Goal: Information Seeking & Learning: Learn about a topic

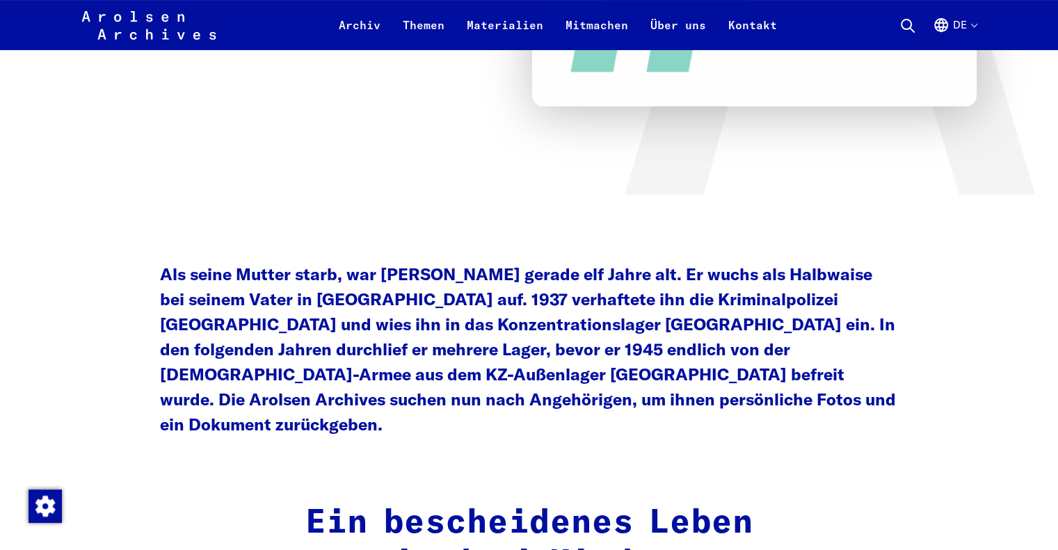
scroll to position [487, 0]
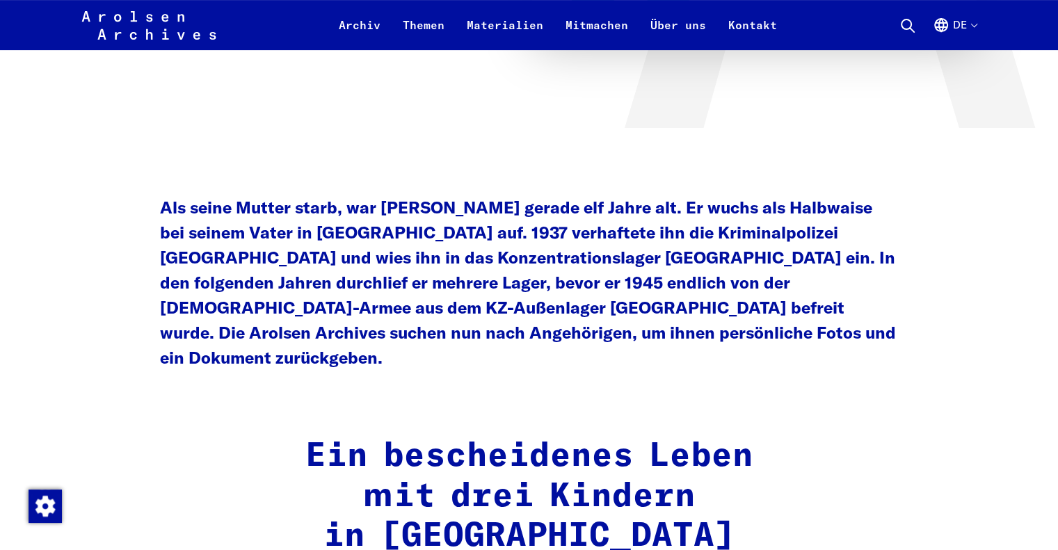
click at [189, 253] on strong "Als seine Mutter starb, war [PERSON_NAME] gerade elf Jahre alt. Er wuchs als Ha…" at bounding box center [528, 282] width 736 height 171
click at [351, 235] on strong "Als seine Mutter starb, war [PERSON_NAME] gerade elf Jahre alt. Er wuchs als Ha…" at bounding box center [528, 282] width 736 height 171
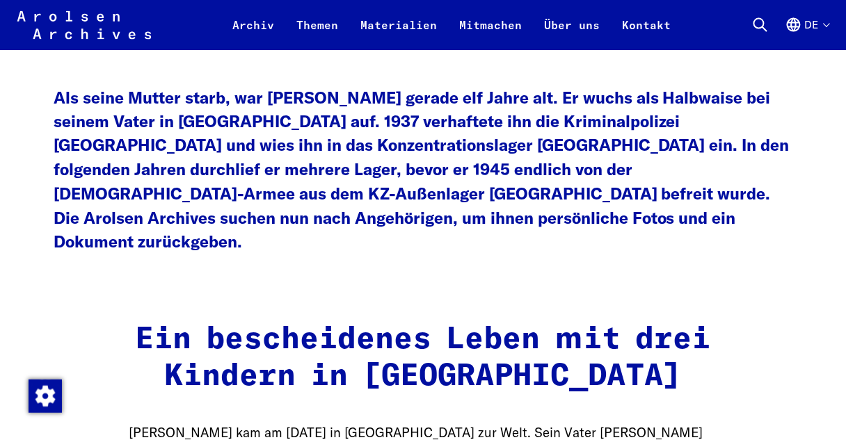
scroll to position [521, 0]
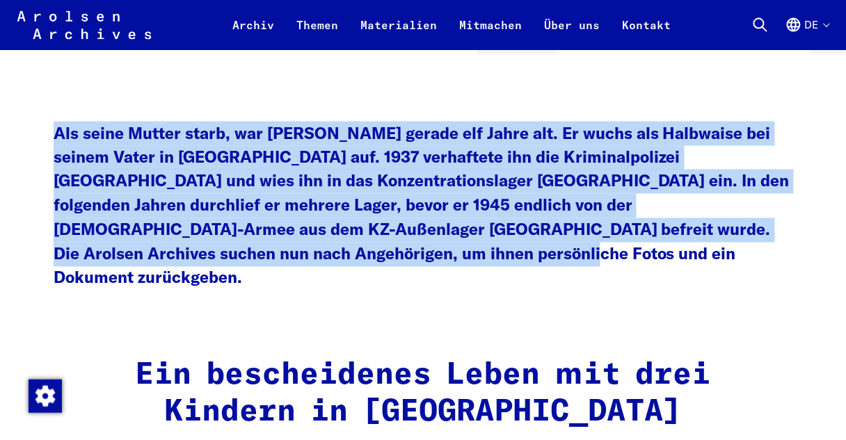
drag, startPoint x: 245, startPoint y: 259, endPoint x: 51, endPoint y: 138, distance: 228.1
copy strong "Als seine Mutter starb, war [PERSON_NAME] gerade elf Jahre alt. Er wuchs als Ha…"
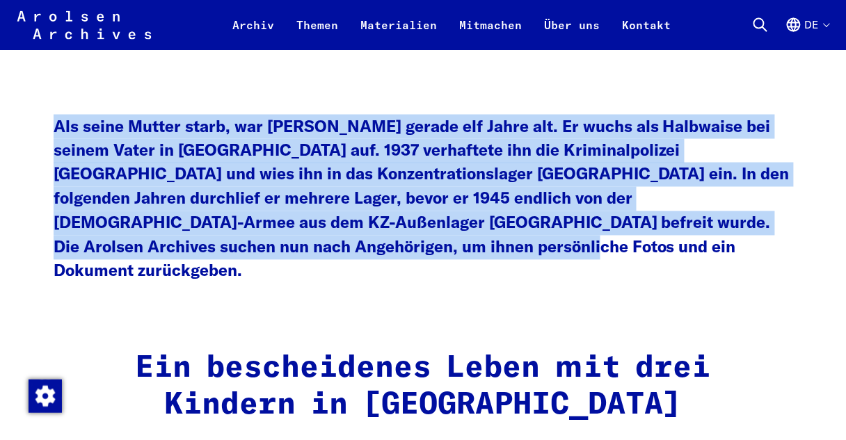
scroll to position [577, 0]
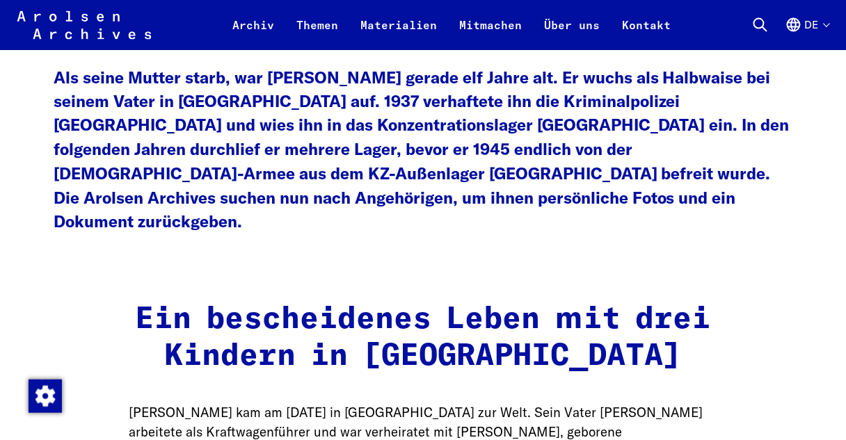
click at [329, 305] on strong "Ein bescheidenes Leben mit drei Kindern in [GEOGRAPHIC_DATA]" at bounding box center [423, 339] width 575 height 68
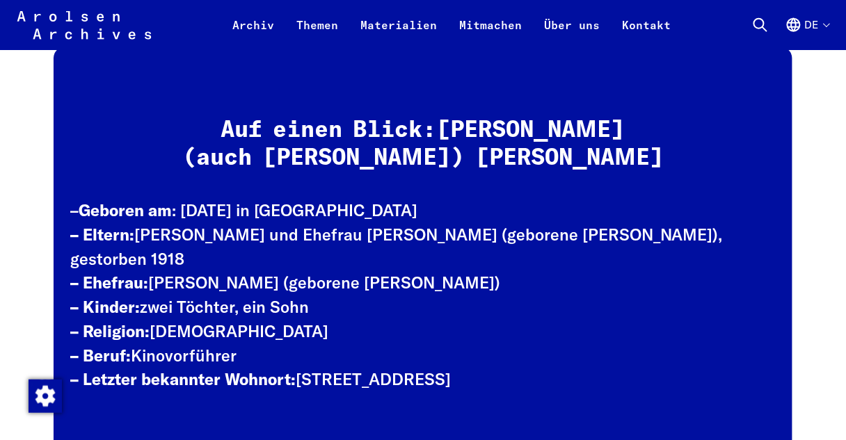
scroll to position [1801, 0]
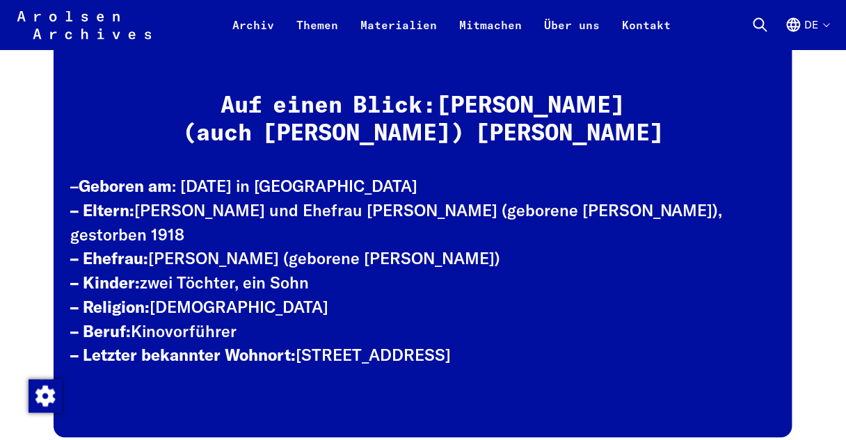
click at [483, 220] on p "– Geboren am : [DEMOGRAPHIC_DATA] in [GEOGRAPHIC_DATA] – Eltern: [PERSON_NAME] …" at bounding box center [422, 271] width 705 height 193
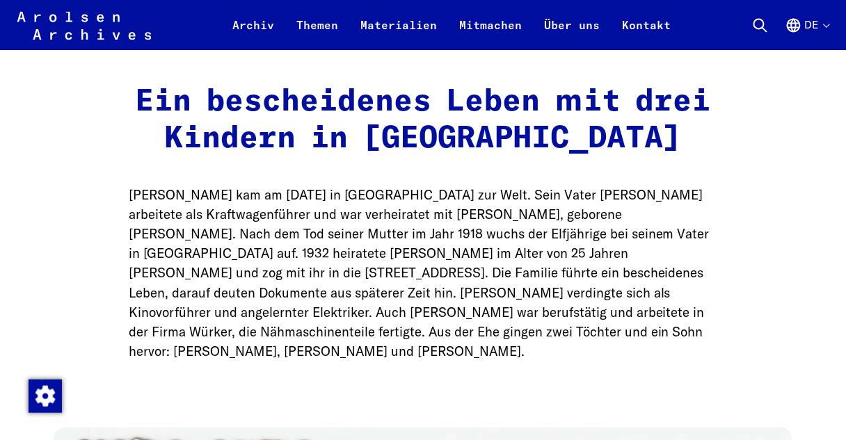
scroll to position [799, 0]
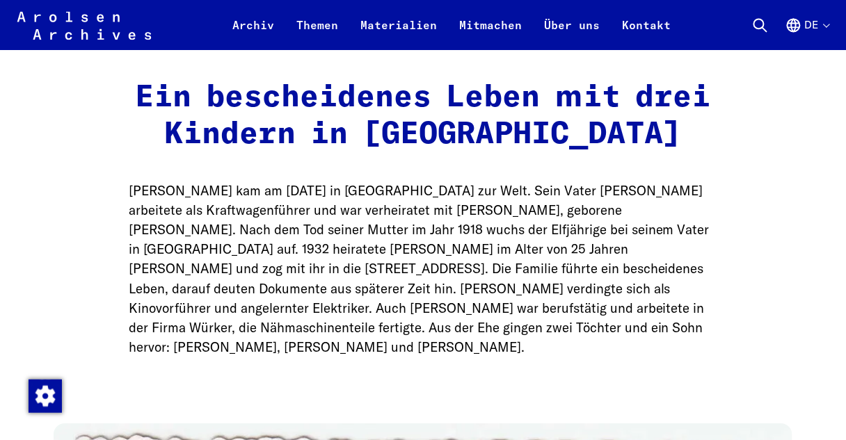
click at [277, 208] on p "[PERSON_NAME] kam am [DATE] in [GEOGRAPHIC_DATA] zur Welt. Sein Vater [PERSON_N…" at bounding box center [423, 269] width 588 height 176
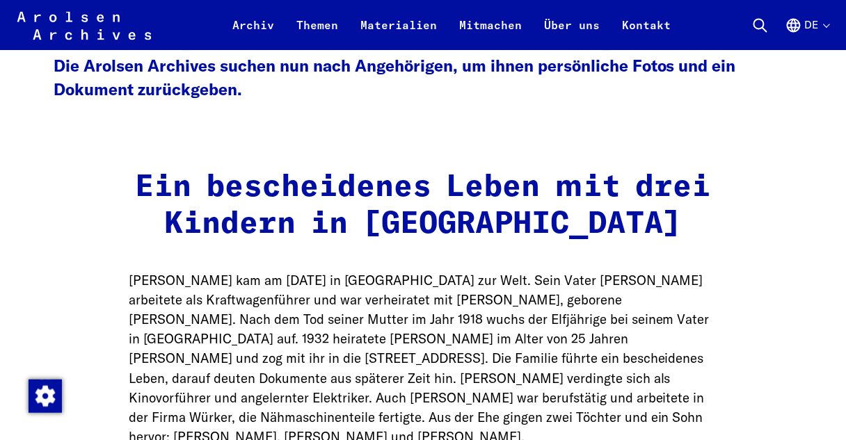
scroll to position [744, 0]
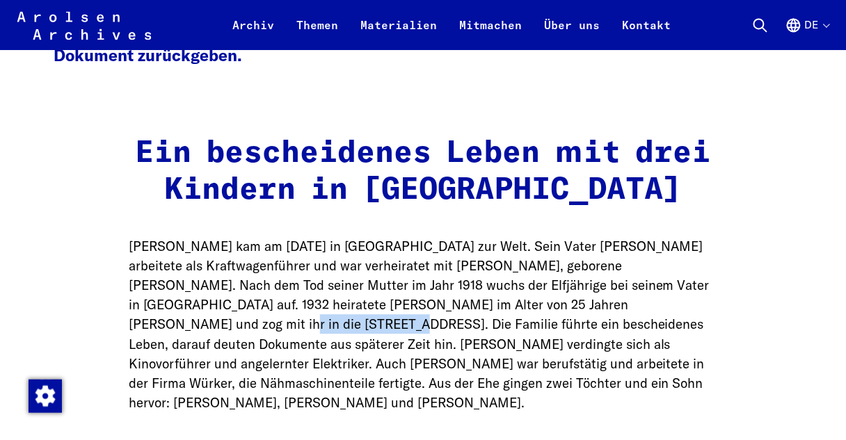
drag, startPoint x: 594, startPoint y: 285, endPoint x: 706, endPoint y: 277, distance: 112.3
click at [706, 277] on p "[PERSON_NAME] kam am [DATE] in [GEOGRAPHIC_DATA] zur Welt. Sein Vater [PERSON_N…" at bounding box center [423, 325] width 588 height 176
copy p "[STREET_ADDRESS]"
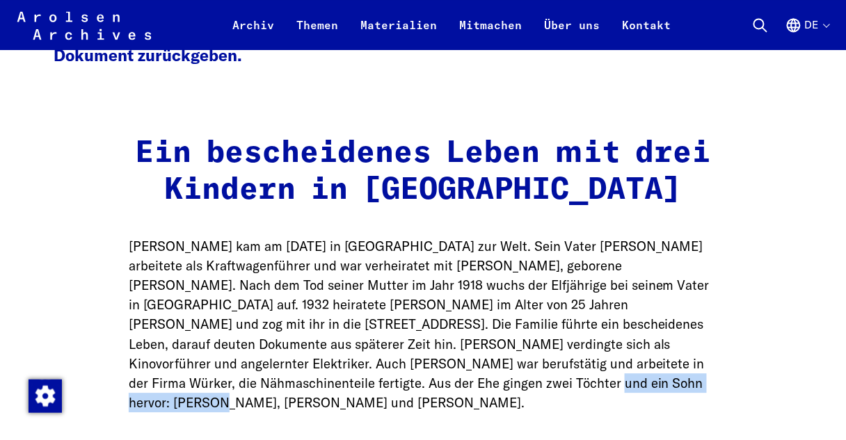
drag, startPoint x: 409, startPoint y: 362, endPoint x: 232, endPoint y: 364, distance: 176.7
click at [232, 364] on p "[PERSON_NAME] kam am [DATE] in [GEOGRAPHIC_DATA] zur Welt. Sein Vater [PERSON_N…" at bounding box center [423, 325] width 588 height 176
copy p "[PERSON_NAME], [PERSON_NAME] und [PERSON_NAME]."
click at [579, 277] on p "[PERSON_NAME] kam am [DATE] in [GEOGRAPHIC_DATA] zur Welt. Sein Vater [PERSON_N…" at bounding box center [423, 325] width 588 height 176
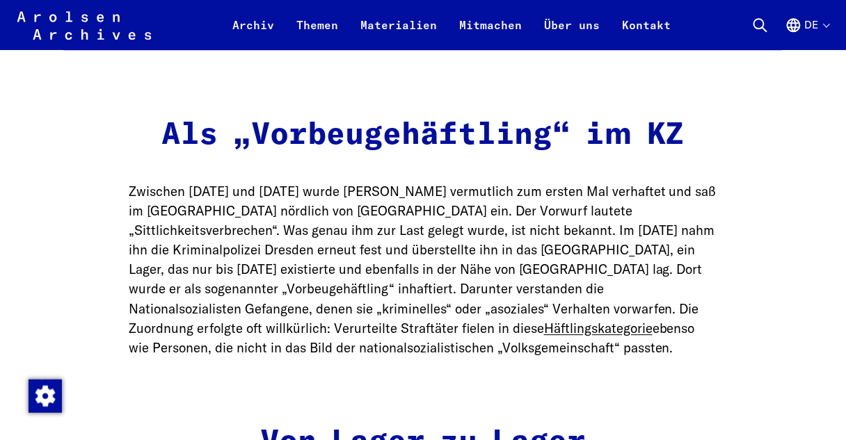
scroll to position [2190, 0]
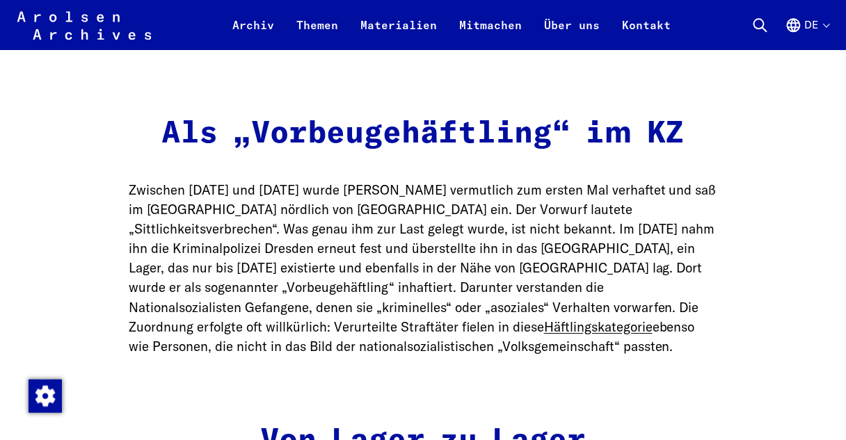
click at [346, 276] on p "Zwischen [DATE] und [DATE] wurde [PERSON_NAME] vermutlich zum ersten Mal verhaf…" at bounding box center [423, 268] width 588 height 176
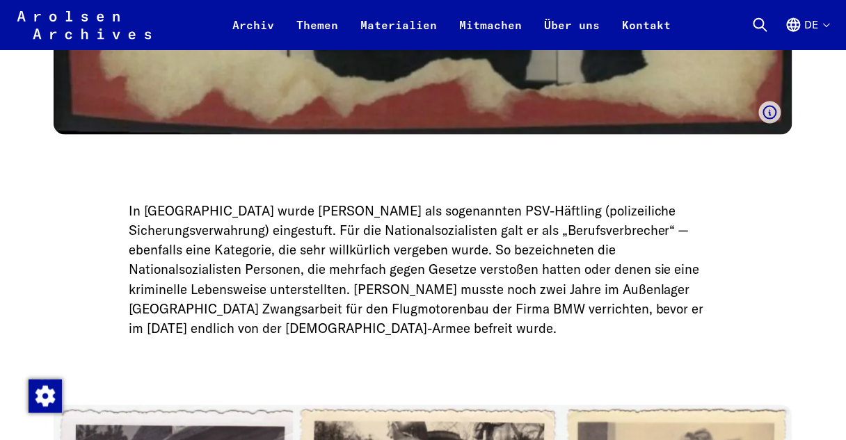
scroll to position [3136, 0]
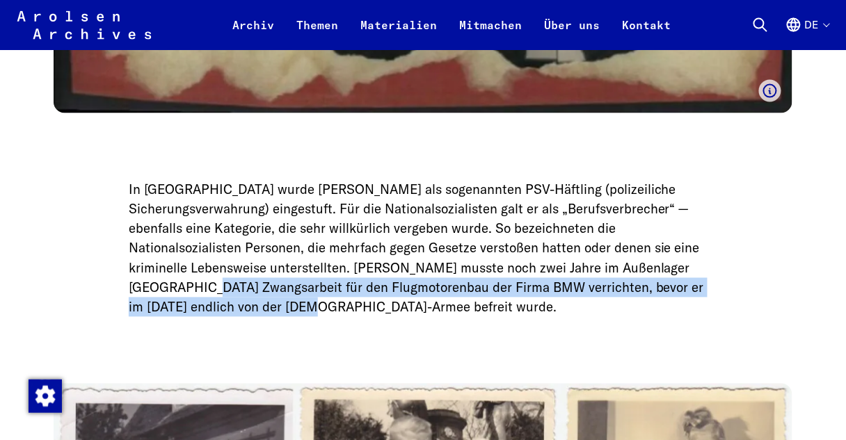
drag, startPoint x: 598, startPoint y: 190, endPoint x: 380, endPoint y: 232, distance: 221.8
click at [380, 232] on p "In [GEOGRAPHIC_DATA] wurde [PERSON_NAME] als sogenannten PSV-Häftling (polizeil…" at bounding box center [423, 248] width 588 height 137
copy p "den Flugmotorenbau der Firma BMW verrichten, bevor er im [DATE] endlich von der…"
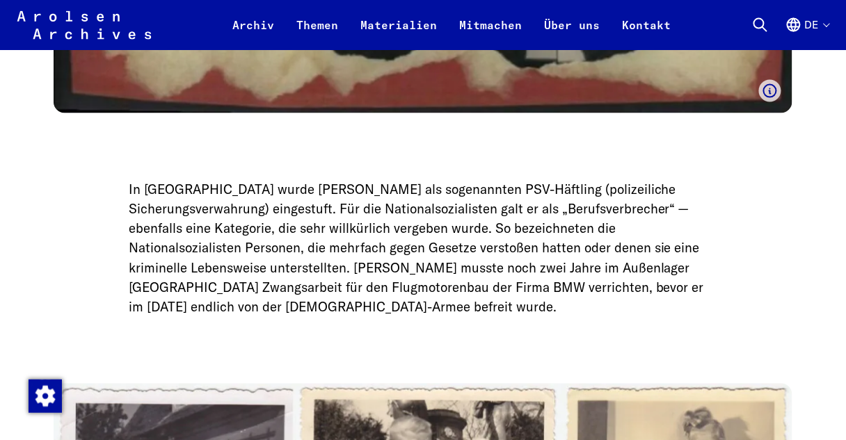
click at [284, 193] on p "In [GEOGRAPHIC_DATA] wurde [PERSON_NAME] als sogenannten PSV-Häftling (polizeil…" at bounding box center [423, 248] width 588 height 137
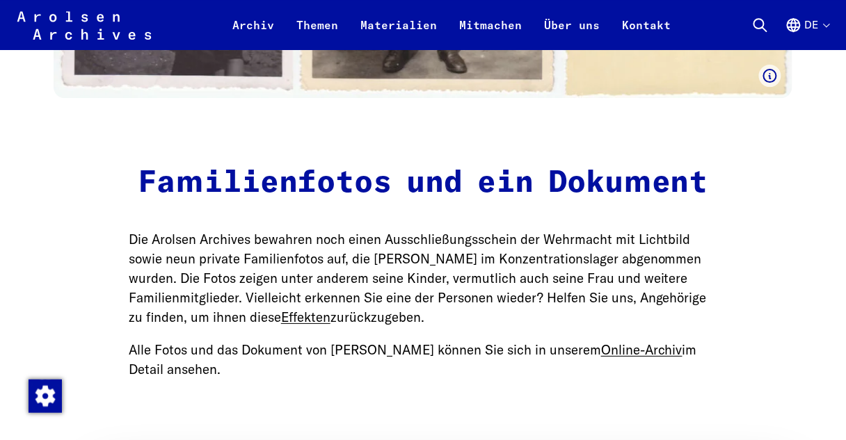
scroll to position [3804, 0]
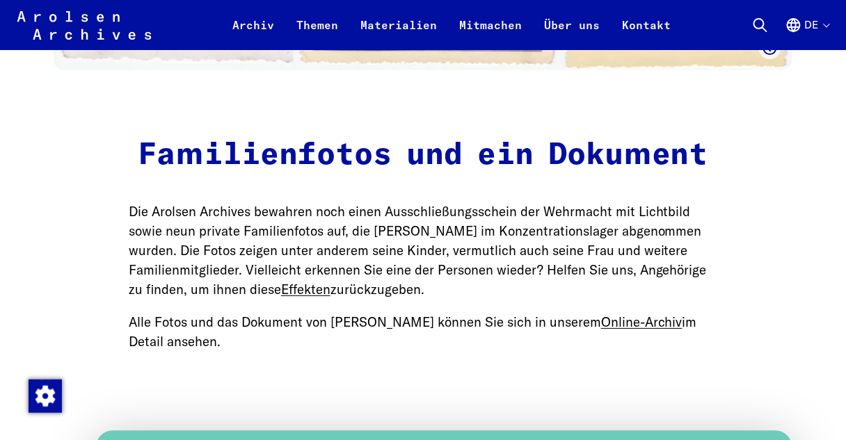
click at [528, 202] on p "Die Arolsen Archives bewahren noch einen Ausschließungsschein der Wehrmacht mit…" at bounding box center [423, 250] width 588 height 97
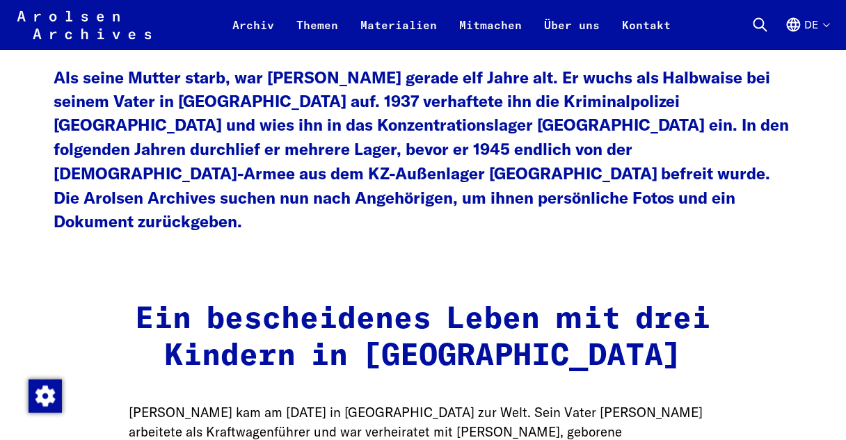
scroll to position [855, 0]
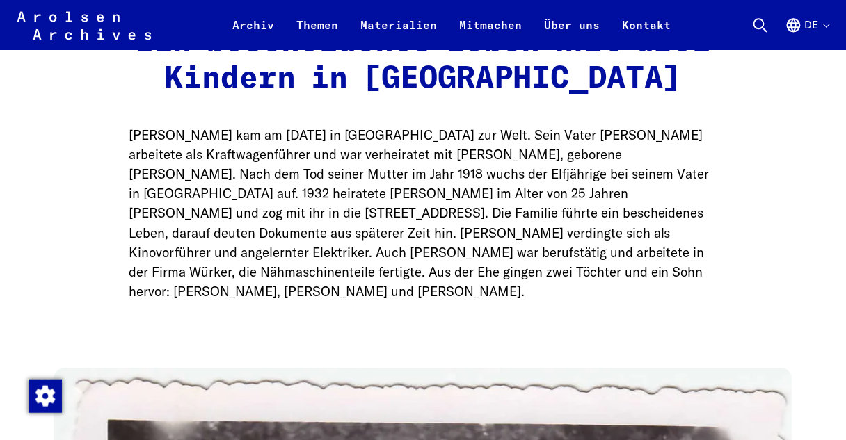
click at [364, 125] on p "[PERSON_NAME] kam am [DATE] in [GEOGRAPHIC_DATA] zur Welt. Sein Vater [PERSON_N…" at bounding box center [423, 213] width 588 height 176
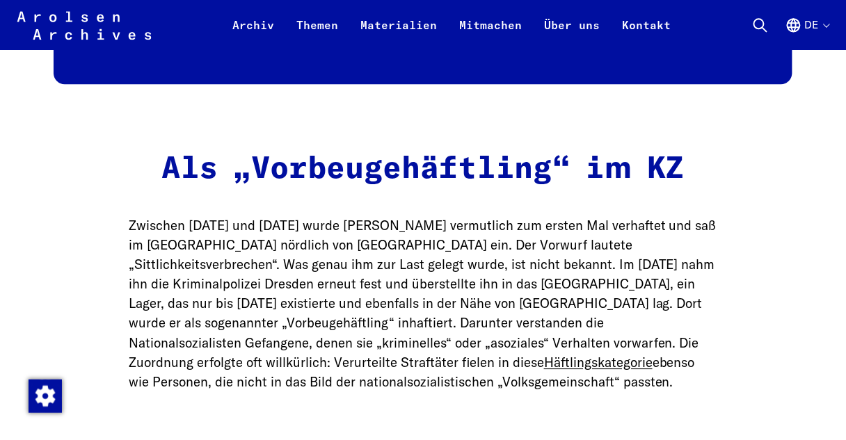
scroll to position [2190, 0]
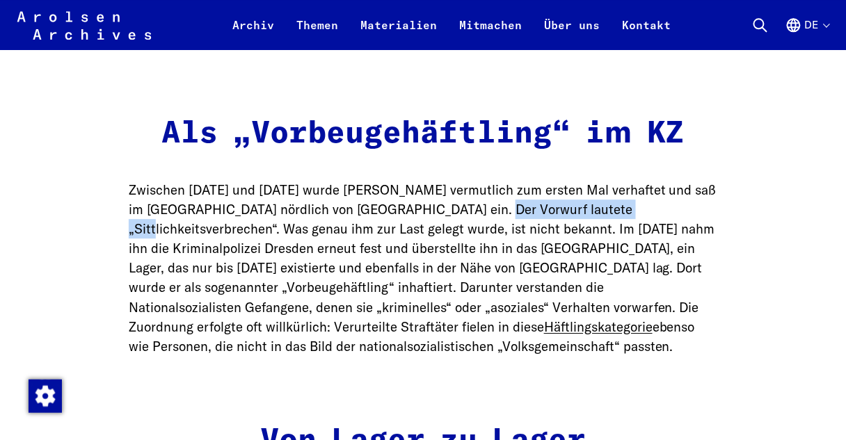
drag, startPoint x: 471, startPoint y: 145, endPoint x: 617, endPoint y: 144, distance: 146.1
click at [617, 180] on p "Zwischen [DATE] und [DATE] wurde [PERSON_NAME] vermutlich zum ersten Mal verhaf…" at bounding box center [423, 268] width 588 height 176
copy p "„Sittlichkeitsverbrechen“"
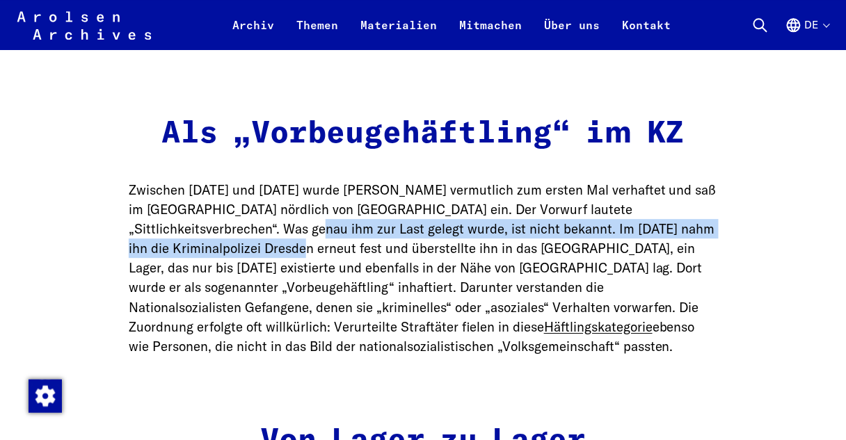
click at [196, 180] on p "Zwischen [DATE] und [DATE] wurde [PERSON_NAME] vermutlich zum ersten Mal verhaf…" at bounding box center [423, 268] width 588 height 176
